Goal: Information Seeking & Learning: Learn about a topic

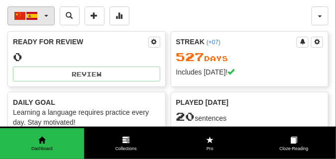
click at [46, 17] on button "中文 / Español" at bounding box center [30, 15] width 47 height 19
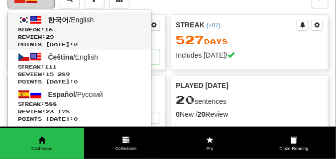
scroll to position [75, 0]
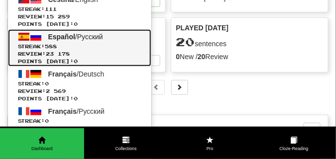
click at [71, 42] on link "Español / Русский Streak: 588 Review: 23 178 Points today: 0" at bounding box center [79, 47] width 143 height 37
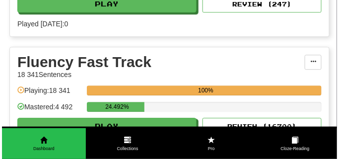
scroll to position [447, 0]
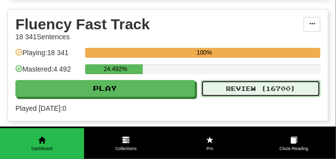
click at [234, 85] on button "Review ( 16700 )" at bounding box center [260, 88] width 119 height 17
select select "**"
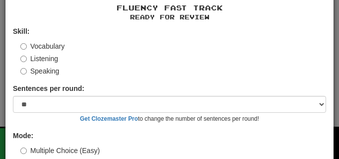
scroll to position [92, 0]
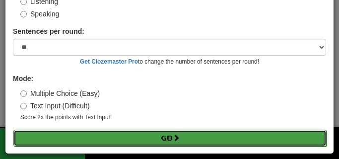
click at [158, 137] on button "Go" at bounding box center [170, 138] width 314 height 17
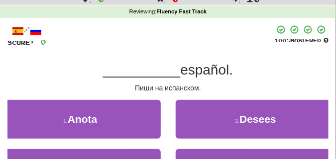
scroll to position [50, 0]
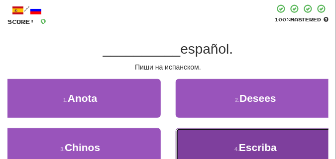
click at [205, 140] on button "4 . Escriba" at bounding box center [255, 147] width 161 height 39
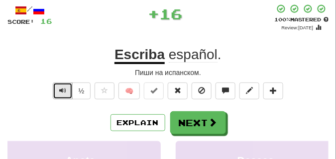
click at [66, 91] on button "Text-to-speech controls" at bounding box center [63, 91] width 20 height 17
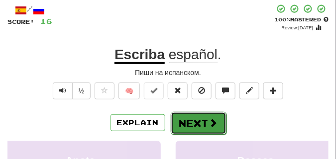
click at [179, 117] on button "Next" at bounding box center [198, 123] width 56 height 23
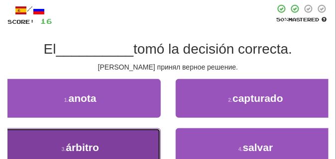
drag, startPoint x: 95, startPoint y: 147, endPoint x: 92, endPoint y: 134, distance: 12.7
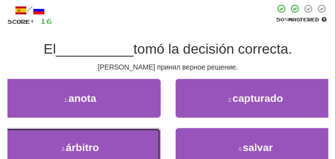
click at [95, 147] on span "árbitro" at bounding box center [82, 147] width 33 height 11
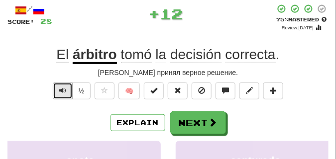
click at [58, 90] on button "Text-to-speech controls" at bounding box center [63, 91] width 20 height 17
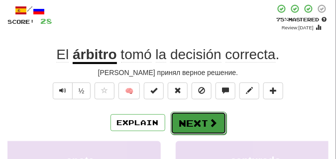
click at [196, 115] on button "Next" at bounding box center [198, 123] width 56 height 23
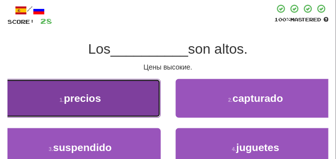
click at [113, 100] on button "1 . precios" at bounding box center [80, 98] width 161 height 39
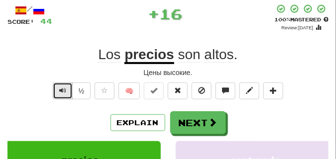
click at [63, 91] on span "Text-to-speech controls" at bounding box center [62, 90] width 7 height 7
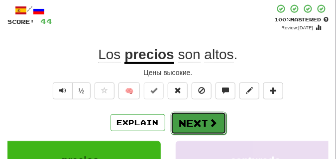
click at [204, 117] on button "Next" at bounding box center [198, 123] width 56 height 23
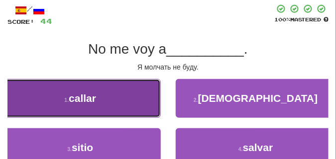
click at [133, 104] on button "1 . callar" at bounding box center [80, 98] width 161 height 39
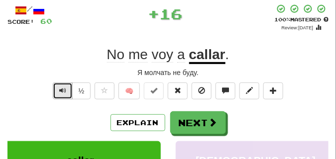
click at [64, 87] on span "Text-to-speech controls" at bounding box center [62, 90] width 7 height 7
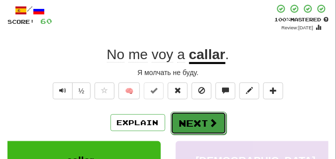
click at [185, 116] on button "Next" at bounding box center [198, 123] width 56 height 23
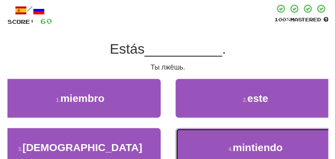
click at [202, 140] on button "4 . mintiendo" at bounding box center [255, 147] width 161 height 39
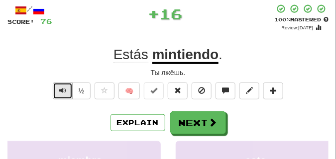
click at [58, 87] on button "Text-to-speech controls" at bounding box center [63, 91] width 20 height 17
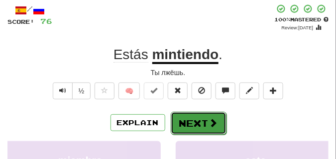
click at [191, 113] on button "Next" at bounding box center [198, 123] width 56 height 23
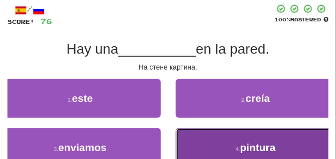
click at [218, 137] on button "4 . pintura" at bounding box center [255, 147] width 161 height 39
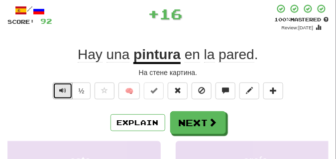
click at [61, 87] on span "Text-to-speech controls" at bounding box center [62, 90] width 7 height 7
click at [62, 87] on span "Text-to-speech controls" at bounding box center [62, 90] width 7 height 7
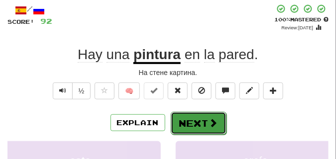
click at [189, 113] on button "Next" at bounding box center [198, 123] width 56 height 23
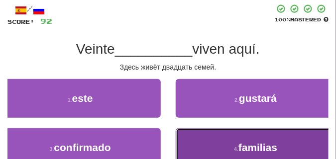
click at [232, 139] on button "4 . familias" at bounding box center [255, 147] width 161 height 39
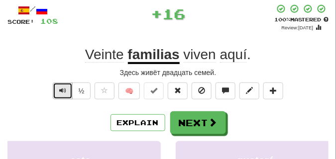
click at [61, 88] on span "Text-to-speech controls" at bounding box center [62, 90] width 7 height 7
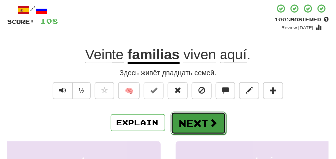
click at [186, 114] on button "Next" at bounding box center [198, 123] width 56 height 23
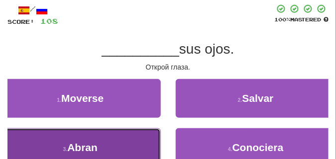
click at [111, 136] on button "3 . Abran" at bounding box center [80, 147] width 161 height 39
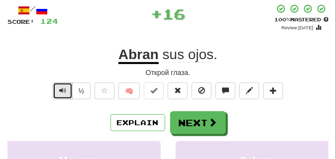
click at [61, 89] on span "Text-to-speech controls" at bounding box center [62, 90] width 7 height 7
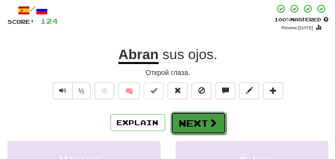
click at [191, 114] on button "Next" at bounding box center [198, 123] width 56 height 23
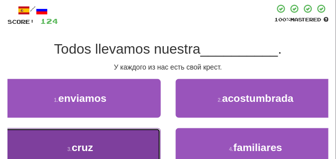
click at [113, 138] on button "3 . cruz" at bounding box center [80, 147] width 161 height 39
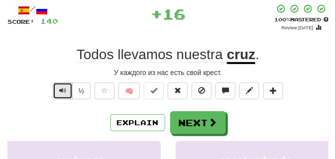
click at [58, 86] on button "Text-to-speech controls" at bounding box center [63, 91] width 20 height 17
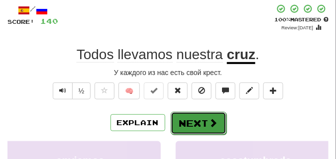
click at [190, 112] on button "Next" at bounding box center [198, 123] width 56 height 23
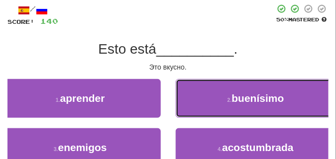
click at [200, 107] on button "2 . buenísimo" at bounding box center [255, 98] width 161 height 39
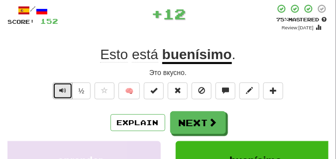
click at [61, 87] on span "Text-to-speech controls" at bounding box center [62, 90] width 7 height 7
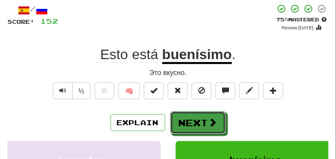
drag, startPoint x: 181, startPoint y: 116, endPoint x: 171, endPoint y: 101, distance: 18.6
click at [181, 115] on button "Next" at bounding box center [198, 122] width 56 height 23
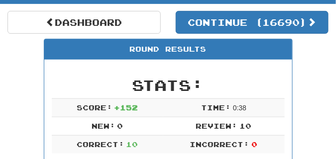
scroll to position [69, 0]
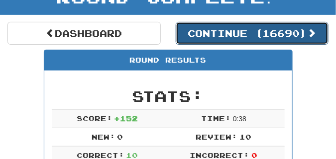
click at [209, 37] on button "Continue ( 16690 )" at bounding box center [251, 33] width 153 height 23
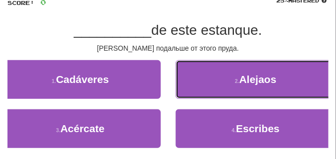
click at [179, 82] on button "2 . Alejaos" at bounding box center [255, 79] width 161 height 39
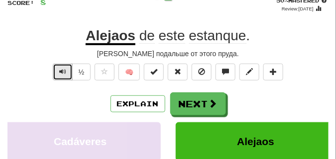
click at [59, 70] on span "Text-to-speech controls" at bounding box center [62, 71] width 7 height 7
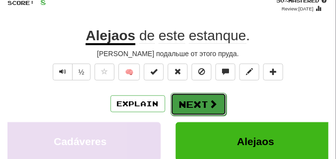
click at [190, 98] on button "Next" at bounding box center [198, 104] width 56 height 23
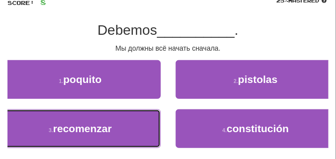
click at [81, 119] on button "3 . recomenzar" at bounding box center [80, 128] width 161 height 39
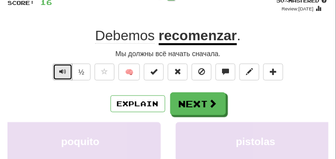
click at [65, 70] on span "Text-to-speech controls" at bounding box center [62, 71] width 7 height 7
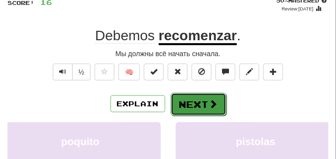
click at [184, 97] on button "Next" at bounding box center [198, 104] width 56 height 23
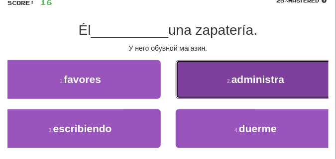
click at [191, 80] on button "2 . administra" at bounding box center [255, 79] width 161 height 39
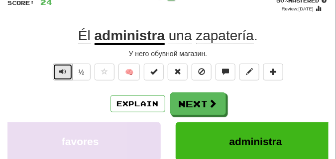
click at [57, 70] on button "Text-to-speech controls" at bounding box center [63, 72] width 20 height 17
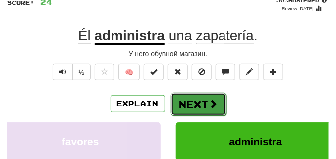
click at [199, 96] on button "Next" at bounding box center [198, 104] width 56 height 23
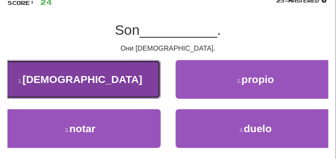
click at [86, 88] on button "1 . cristianas" at bounding box center [80, 79] width 161 height 39
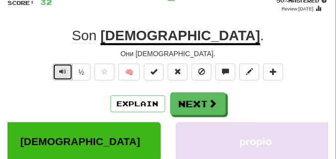
click at [66, 68] on button "Text-to-speech controls" at bounding box center [63, 72] width 20 height 17
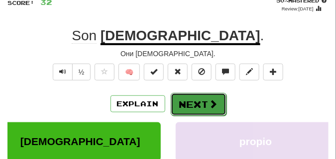
click at [184, 95] on button "Next" at bounding box center [198, 104] width 56 height 23
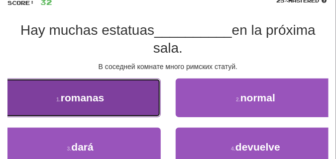
click at [93, 93] on span "romanas" at bounding box center [83, 97] width 44 height 11
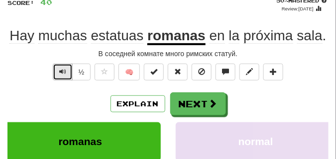
click at [62, 69] on span "Text-to-speech controls" at bounding box center [62, 71] width 7 height 7
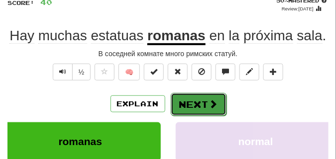
click at [195, 97] on button "Next" at bounding box center [198, 104] width 56 height 23
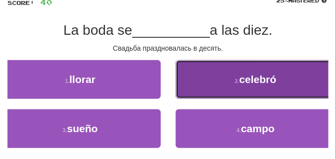
click at [201, 85] on button "2 . celebró" at bounding box center [255, 79] width 161 height 39
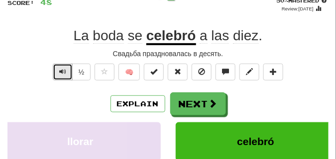
click at [60, 68] on span "Text-to-speech controls" at bounding box center [62, 71] width 7 height 7
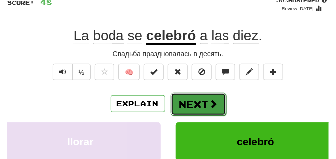
click at [182, 95] on button "Next" at bounding box center [198, 104] width 56 height 23
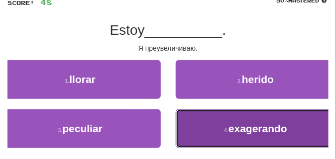
click at [229, 119] on button "4 . exagerando" at bounding box center [255, 128] width 161 height 39
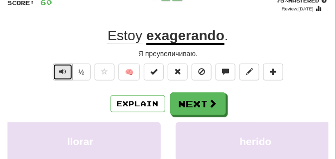
click at [59, 70] on span "Text-to-speech controls" at bounding box center [62, 71] width 7 height 7
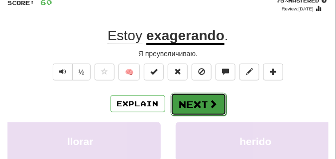
click at [187, 94] on button "Next" at bounding box center [198, 104] width 56 height 23
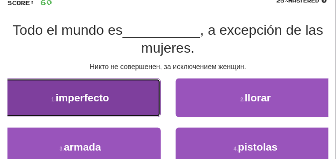
click at [102, 90] on button "1 . imperfecto" at bounding box center [80, 98] width 161 height 39
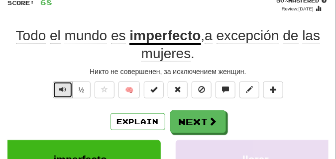
click at [63, 87] on span "Text-to-speech controls" at bounding box center [62, 89] width 7 height 7
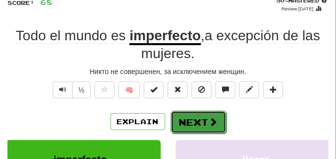
click at [200, 113] on button "Next" at bounding box center [198, 122] width 56 height 23
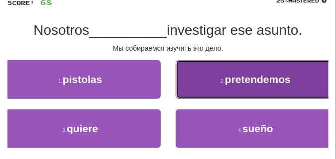
click at [200, 94] on button "2 . pretendemos" at bounding box center [255, 79] width 161 height 39
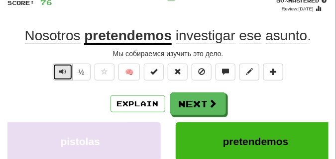
click at [61, 70] on span "Text-to-speech controls" at bounding box center [62, 71] width 7 height 7
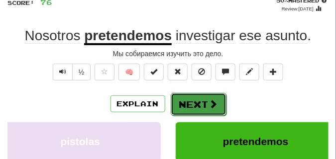
click at [188, 100] on button "Next" at bounding box center [198, 104] width 56 height 23
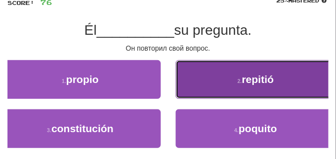
click at [195, 88] on button "2 . repitió" at bounding box center [255, 79] width 161 height 39
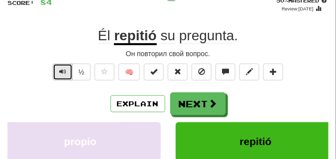
click at [64, 70] on span "Text-to-speech controls" at bounding box center [62, 71] width 7 height 7
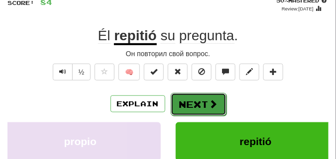
click at [185, 97] on button "Next" at bounding box center [198, 104] width 56 height 23
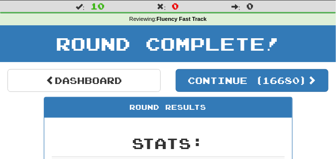
scroll to position [13, 0]
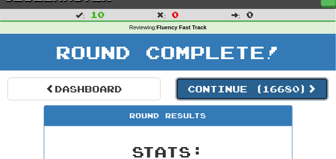
click at [203, 90] on button "Continue ( 16680 )" at bounding box center [251, 89] width 153 height 23
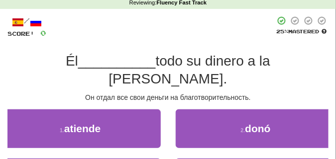
scroll to position [63, 0]
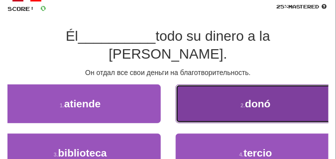
click at [194, 88] on button "2 . donó" at bounding box center [255, 104] width 161 height 39
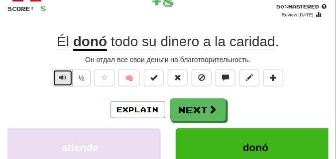
click at [59, 76] on span "Text-to-speech controls" at bounding box center [62, 77] width 7 height 7
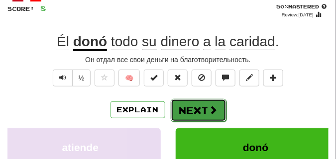
click at [200, 105] on button "Next" at bounding box center [198, 110] width 56 height 23
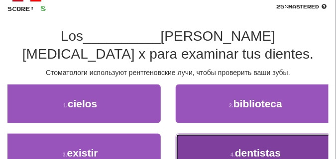
click at [196, 137] on button "4 . dentistas" at bounding box center [255, 153] width 161 height 39
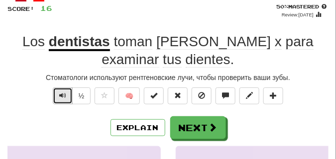
click at [61, 95] on span "Text-to-speech controls" at bounding box center [62, 95] width 7 height 7
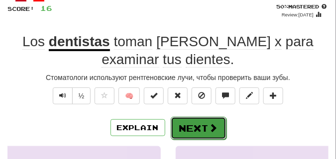
click at [182, 122] on button "Next" at bounding box center [198, 128] width 56 height 23
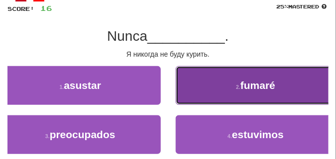
click at [186, 95] on button "2 . fumaré" at bounding box center [255, 85] width 161 height 39
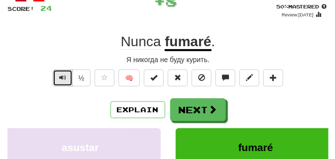
click at [55, 75] on button "Text-to-speech controls" at bounding box center [63, 78] width 20 height 17
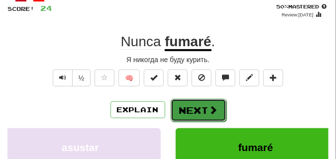
click at [196, 103] on button "Next" at bounding box center [198, 110] width 56 height 23
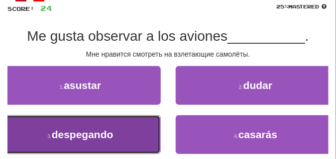
click at [130, 121] on button "3 . despegando" at bounding box center [80, 134] width 161 height 39
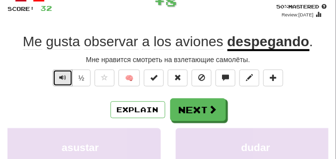
click at [60, 79] on span "Text-to-speech controls" at bounding box center [62, 77] width 7 height 7
click at [63, 77] on span "Text-to-speech controls" at bounding box center [62, 77] width 7 height 7
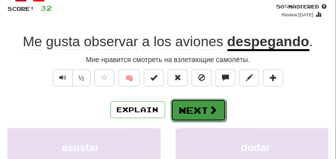
click at [194, 101] on button "Next" at bounding box center [198, 110] width 56 height 23
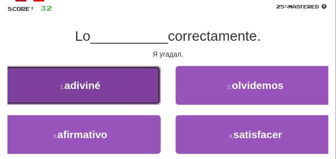
click at [120, 87] on button "1 . adiviné" at bounding box center [80, 85] width 161 height 39
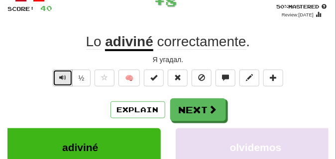
click at [61, 74] on span "Text-to-speech controls" at bounding box center [62, 77] width 7 height 7
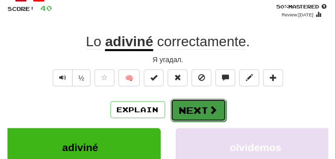
click at [186, 101] on button "Next" at bounding box center [198, 110] width 56 height 23
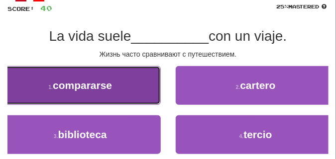
click at [92, 91] on span "compararse" at bounding box center [82, 85] width 59 height 11
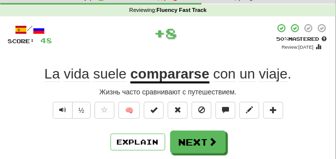
scroll to position [38, 0]
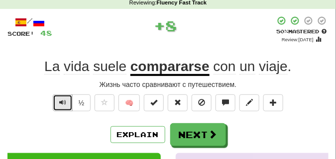
click at [59, 102] on span "Text-to-speech controls" at bounding box center [62, 102] width 7 height 7
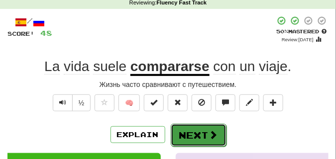
click at [182, 126] on button "Next" at bounding box center [198, 135] width 56 height 23
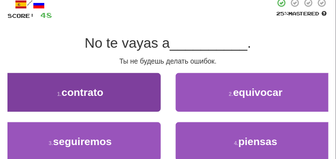
scroll to position [87, 0]
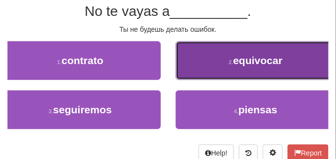
click at [199, 65] on button "2 . equivocar" at bounding box center [255, 60] width 161 height 39
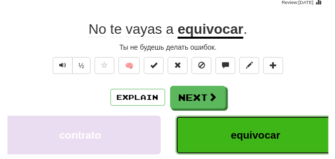
scroll to position [68, 0]
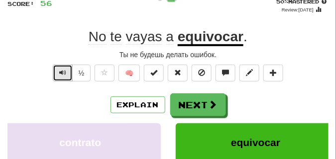
click at [55, 70] on button "Text-to-speech controls" at bounding box center [63, 73] width 20 height 17
click at [60, 70] on span "Text-to-speech controls" at bounding box center [62, 72] width 7 height 7
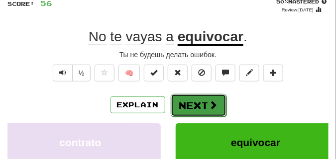
click at [191, 98] on button "Next" at bounding box center [198, 105] width 56 height 23
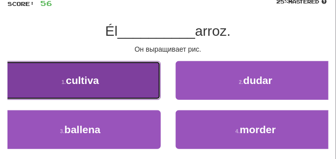
click at [136, 79] on button "1 . cultiva" at bounding box center [80, 80] width 161 height 39
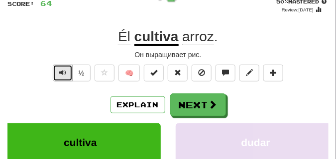
click at [61, 72] on span "Text-to-speech controls" at bounding box center [62, 72] width 7 height 7
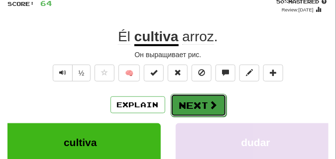
click at [197, 99] on button "Next" at bounding box center [198, 105] width 56 height 23
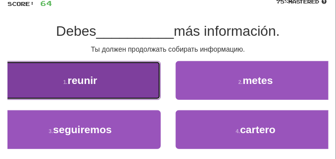
click at [113, 90] on button "1 . reunir" at bounding box center [80, 80] width 161 height 39
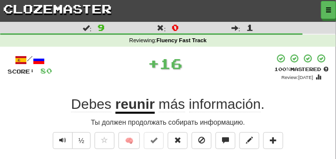
scroll to position [25, 0]
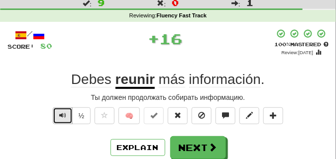
click at [66, 110] on button "Text-to-speech controls" at bounding box center [63, 115] width 20 height 17
click at [65, 112] on span "Text-to-speech controls" at bounding box center [62, 115] width 7 height 7
click at [62, 114] on span "Text-to-speech controls" at bounding box center [62, 115] width 7 height 7
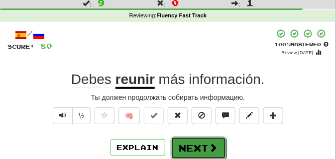
click at [190, 140] on button "Next" at bounding box center [198, 148] width 56 height 23
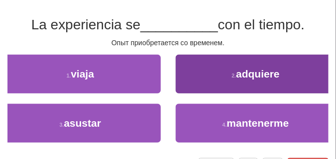
scroll to position [75, 0]
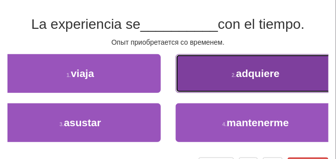
click at [208, 83] on button "2 . adquiere" at bounding box center [255, 73] width 161 height 39
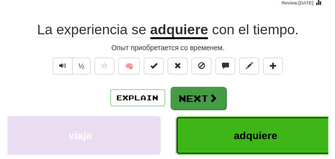
scroll to position [50, 0]
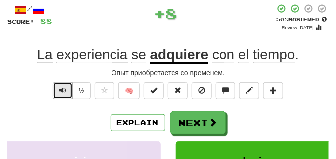
click at [60, 87] on span "Text-to-speech controls" at bounding box center [62, 90] width 7 height 7
click at [61, 88] on span "Text-to-speech controls" at bounding box center [62, 90] width 7 height 7
click at [62, 89] on span "Text-to-speech controls" at bounding box center [62, 90] width 7 height 7
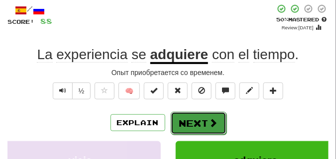
click at [193, 113] on button "Next" at bounding box center [198, 123] width 56 height 23
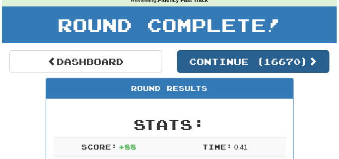
scroll to position [19, 0]
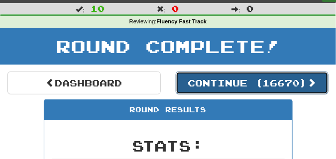
click at [196, 76] on button "Continue ( 16670 )" at bounding box center [251, 83] width 153 height 23
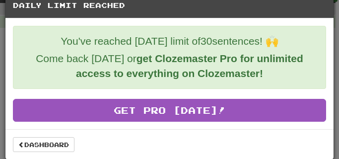
scroll to position [18, 0]
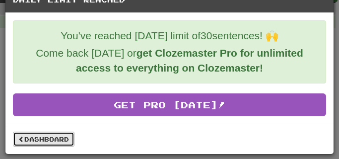
click at [52, 139] on link "Dashboard" at bounding box center [44, 139] width 62 height 15
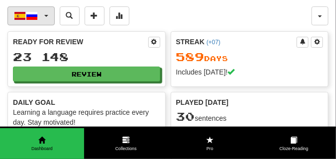
click at [48, 15] on button "Español / Русский" at bounding box center [30, 15] width 47 height 19
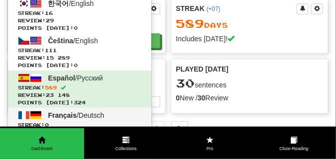
scroll to position [25, 0]
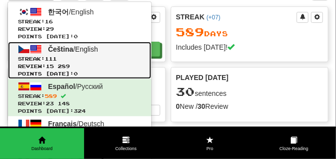
click at [51, 59] on span "111" at bounding box center [51, 59] width 12 height 6
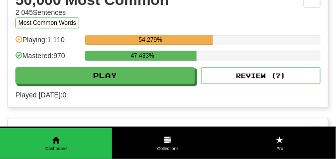
scroll to position [1143, 0]
